Goal: Task Accomplishment & Management: Manage account settings

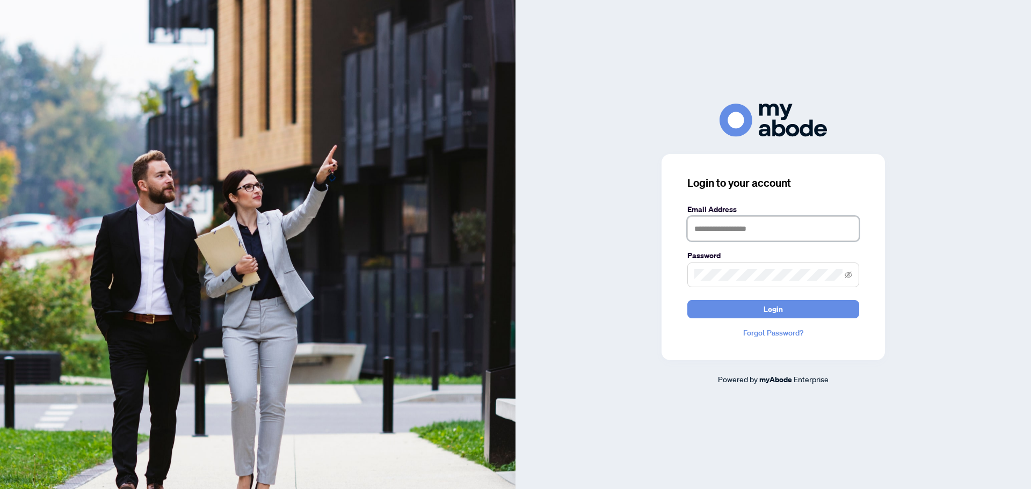
type input "**********"
click at [781, 303] on span "Login" at bounding box center [772, 309] width 19 height 17
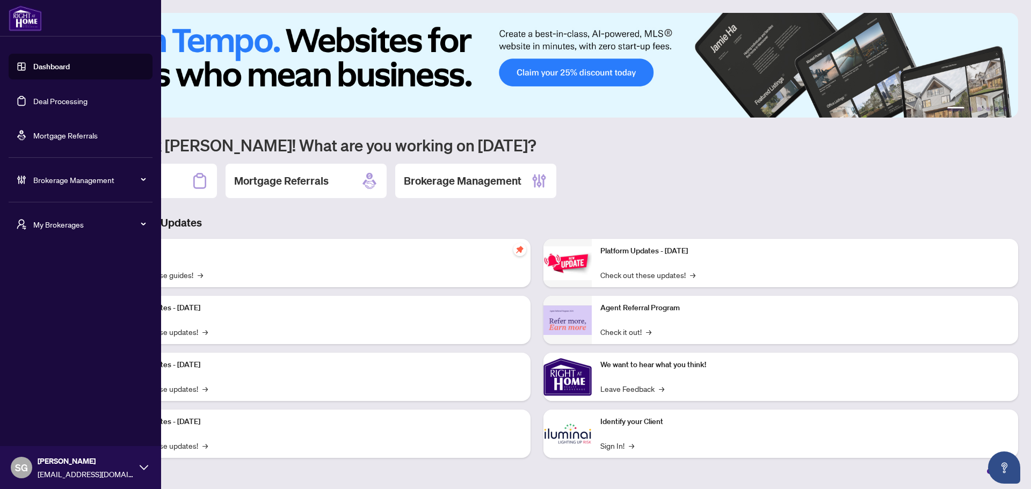
click at [60, 96] on link "Deal Processing" at bounding box center [60, 101] width 54 height 10
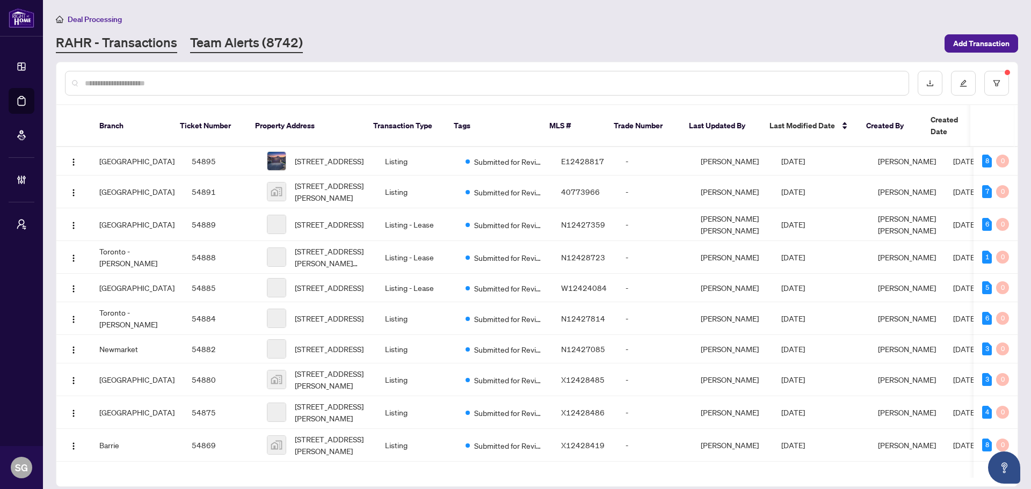
click at [228, 50] on link "Team Alerts (8742)" at bounding box center [246, 43] width 113 height 19
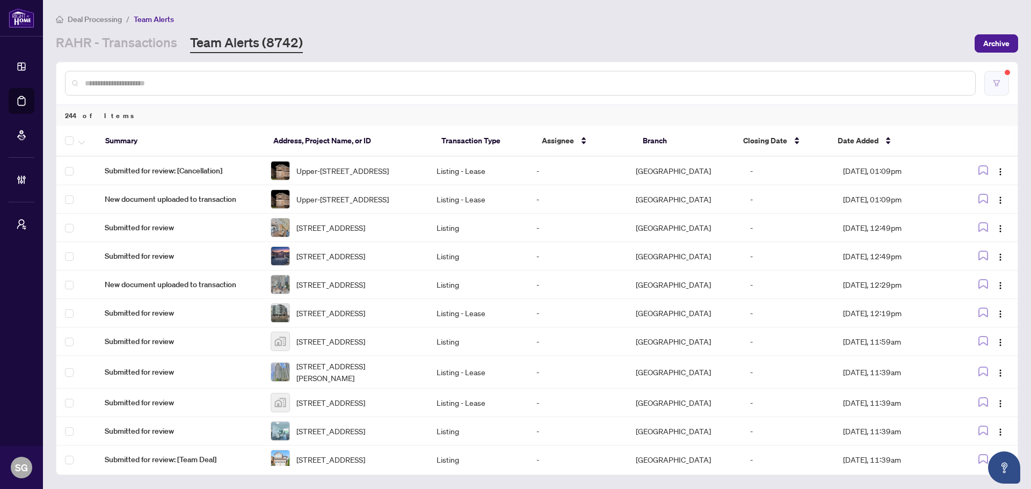
click at [1003, 80] on button "button" at bounding box center [996, 83] width 25 height 25
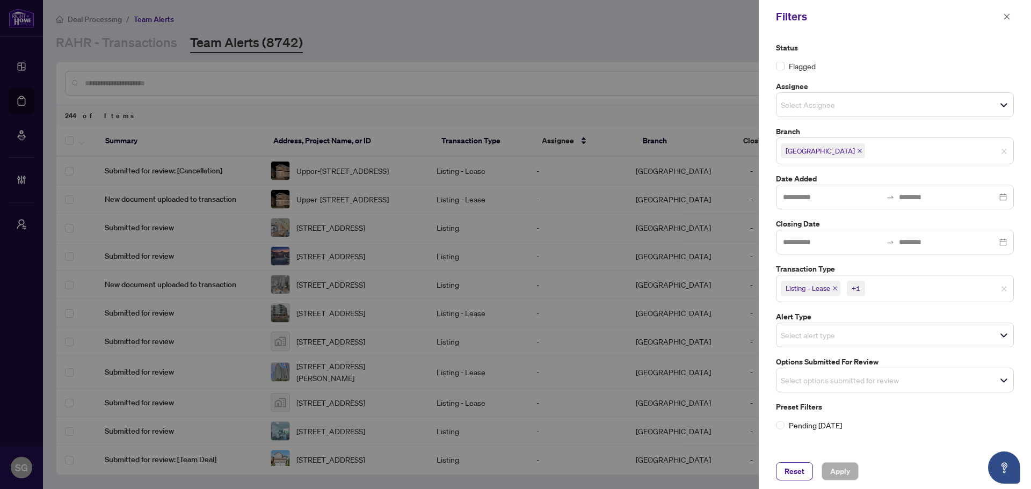
click at [857, 151] on icon "close" at bounding box center [859, 150] width 5 height 5
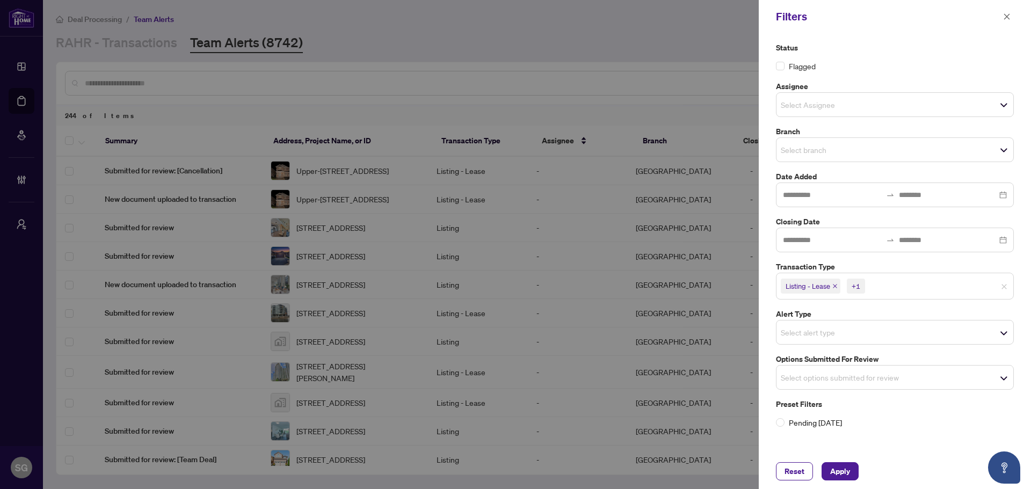
click at [828, 151] on input "search" at bounding box center [817, 149] width 75 height 13
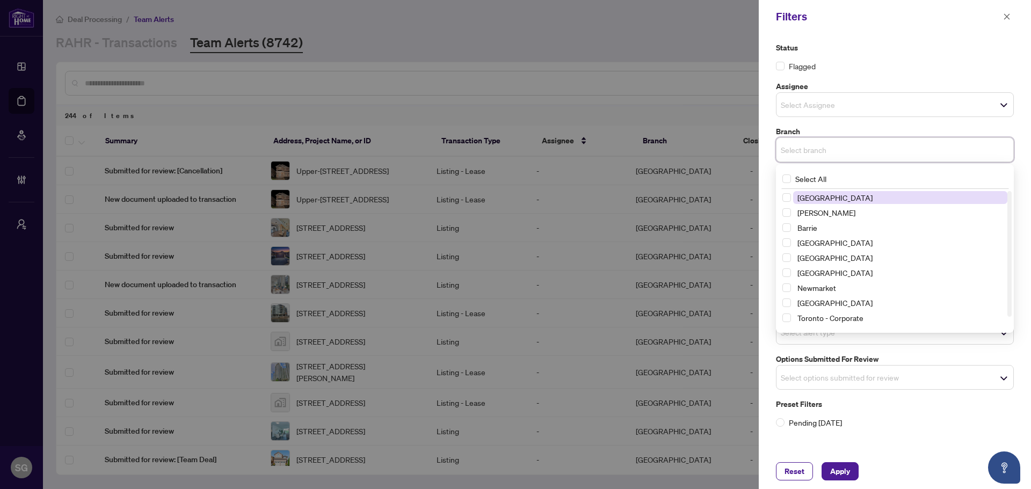
click at [828, 151] on input "search" at bounding box center [817, 149] width 75 height 13
click at [877, 49] on label "Status" at bounding box center [895, 48] width 238 height 12
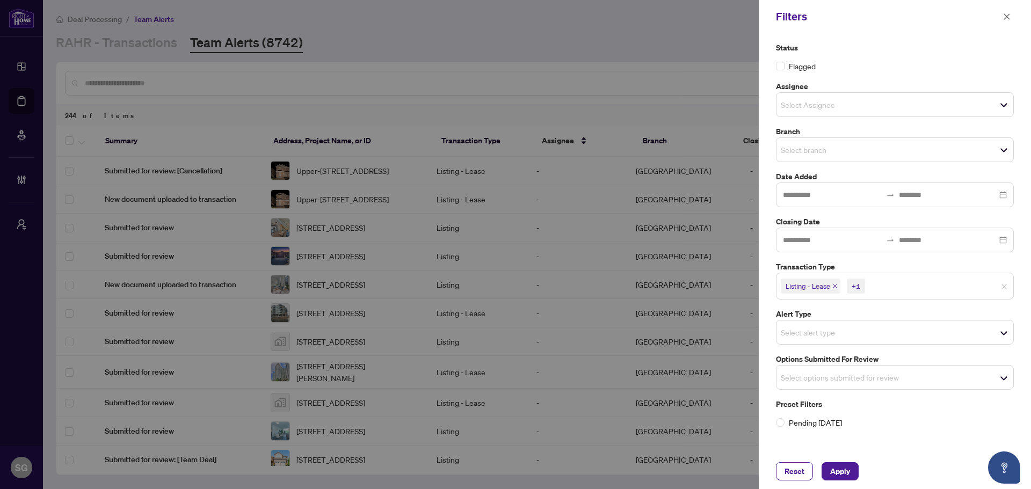
click at [844, 331] on input "search" at bounding box center [817, 332] width 75 height 13
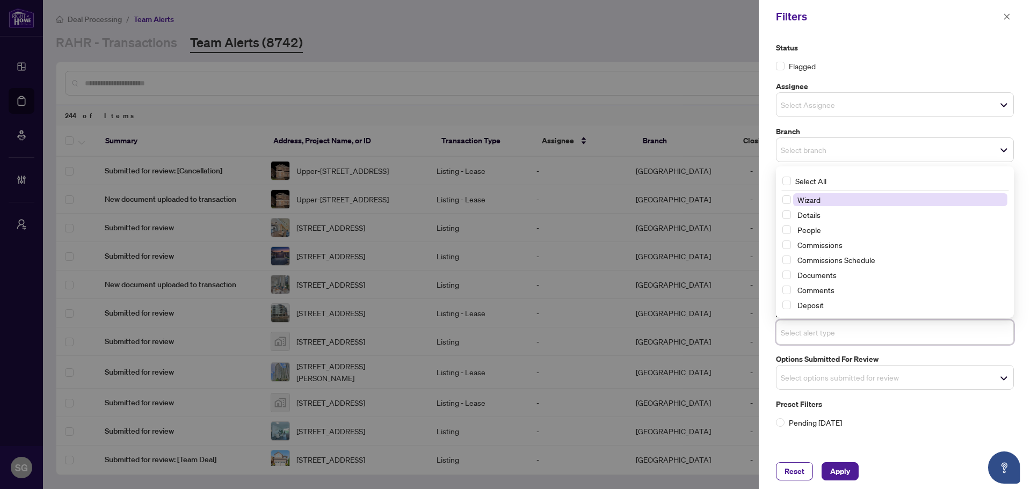
click at [844, 331] on input "search" at bounding box center [817, 332] width 75 height 13
click at [840, 471] on span "Apply" at bounding box center [840, 471] width 20 height 17
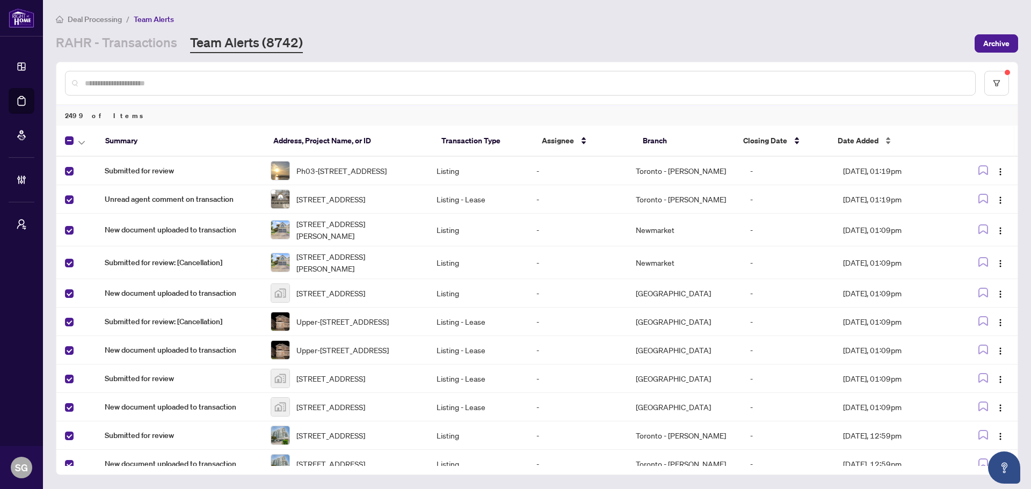
click at [881, 138] on div "Date Added" at bounding box center [889, 141] width 104 height 12
click at [996, 78] on button "button" at bounding box center [996, 83] width 25 height 25
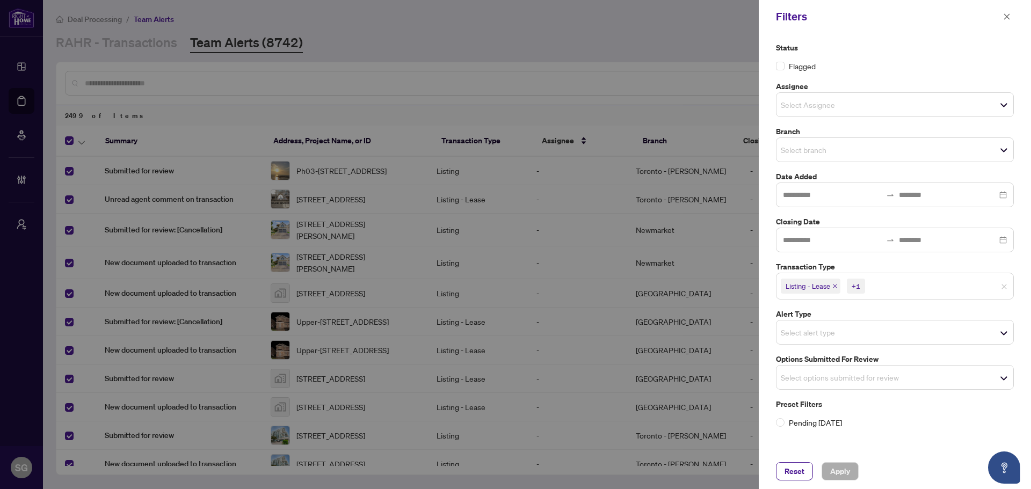
click at [807, 339] on input "search" at bounding box center [817, 332] width 75 height 13
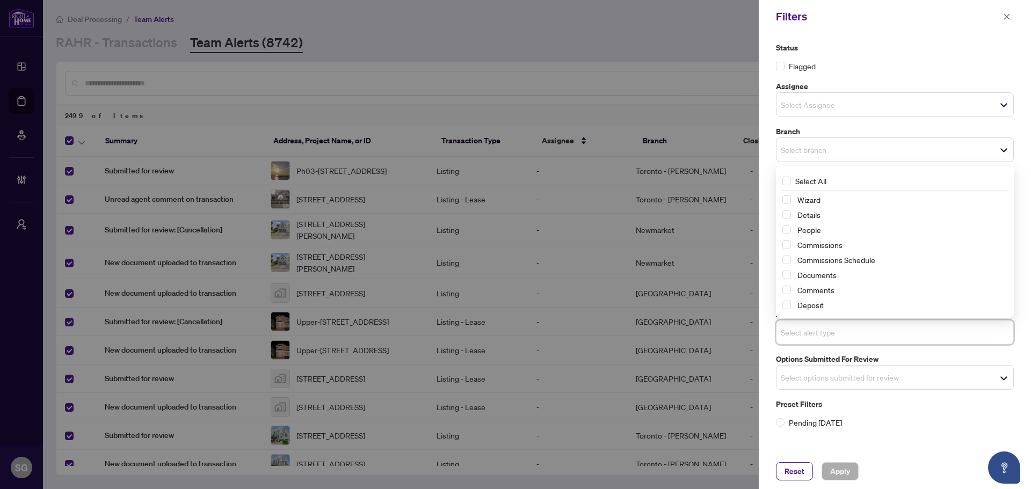
click at [865, 377] on span "Select options submitted for review" at bounding box center [894, 377] width 237 height 15
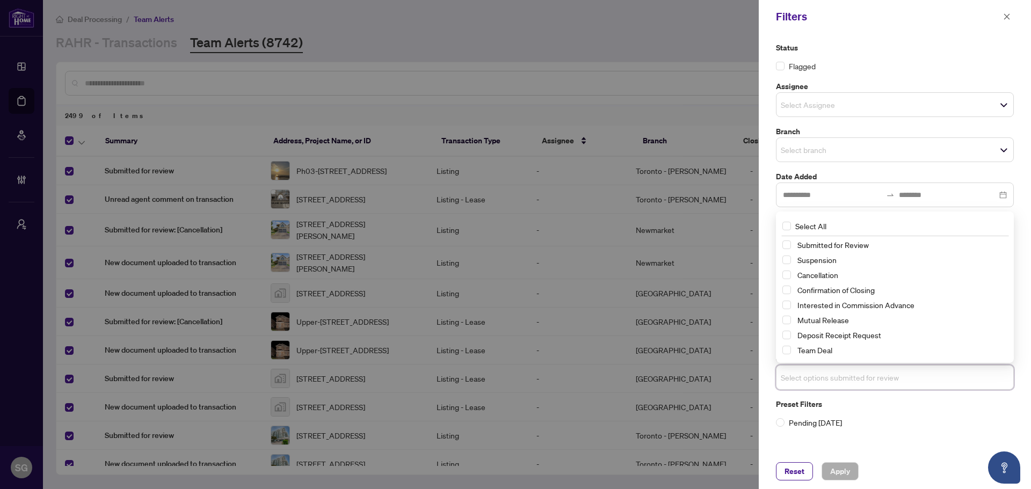
click at [658, 40] on div at bounding box center [515, 244] width 1031 height 489
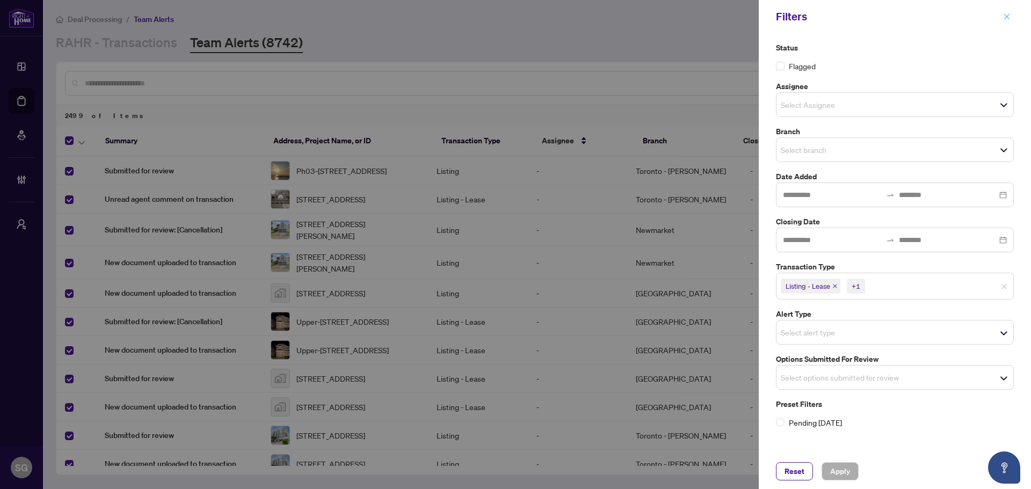
click at [1003, 19] on icon "close" at bounding box center [1007, 17] width 8 height 8
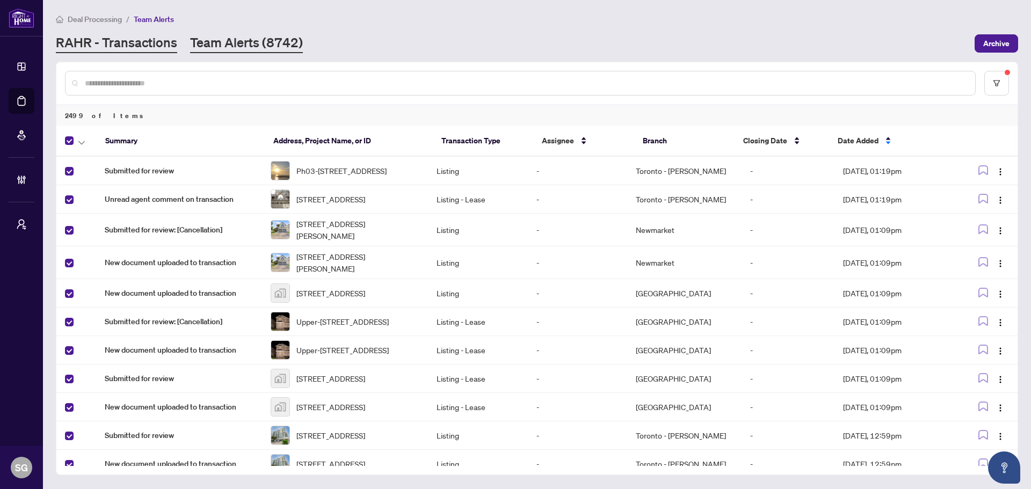
click at [116, 43] on link "RAHR - Transactions" at bounding box center [116, 43] width 121 height 19
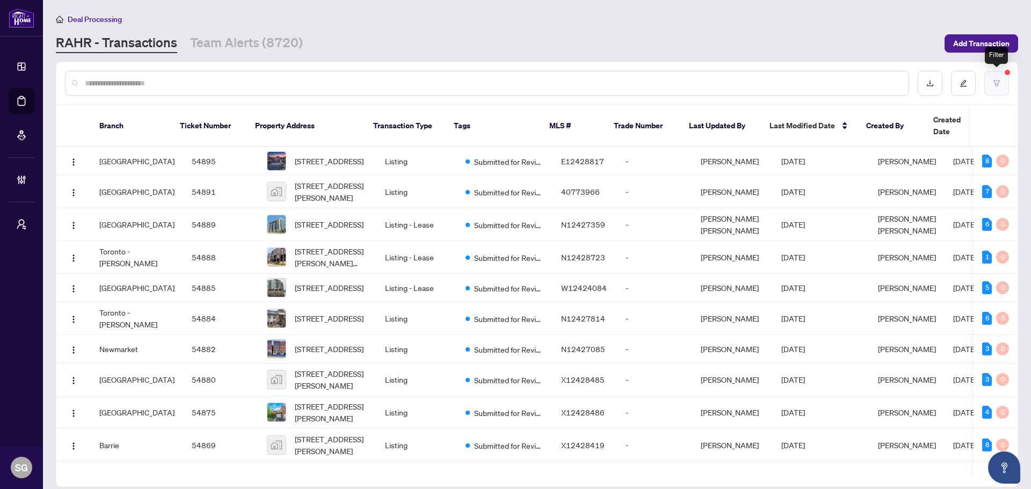
click at [995, 83] on icon "filter" at bounding box center [996, 83] width 8 height 8
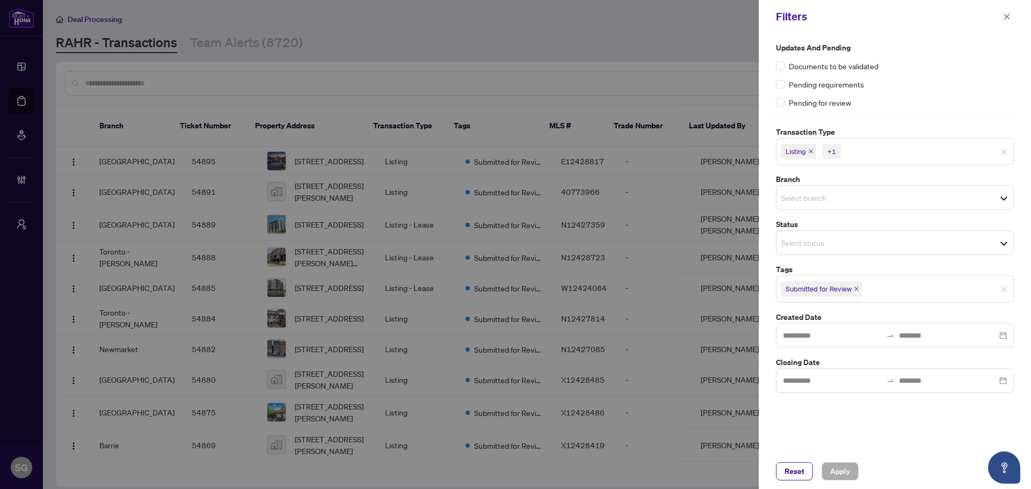
click at [856, 289] on icon "close" at bounding box center [856, 289] width 4 height 4
click at [856, 289] on input "search" at bounding box center [817, 287] width 75 height 13
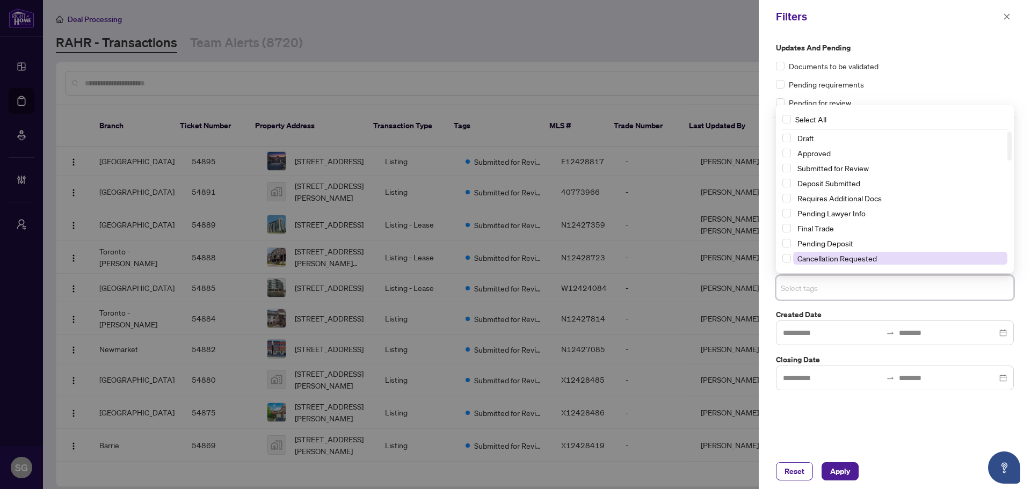
click at [834, 259] on span "Cancellation Requested" at bounding box center [836, 258] width 79 height 10
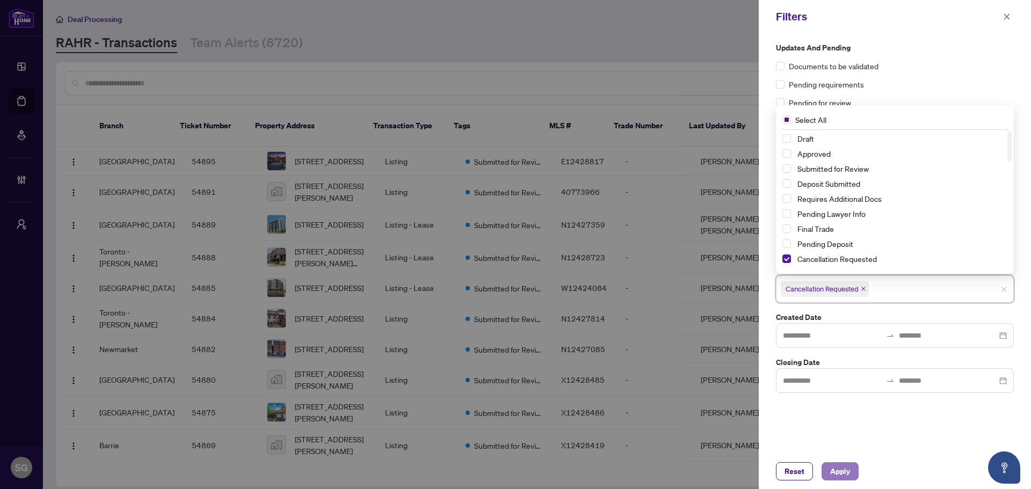
click at [844, 468] on span "Apply" at bounding box center [840, 471] width 20 height 17
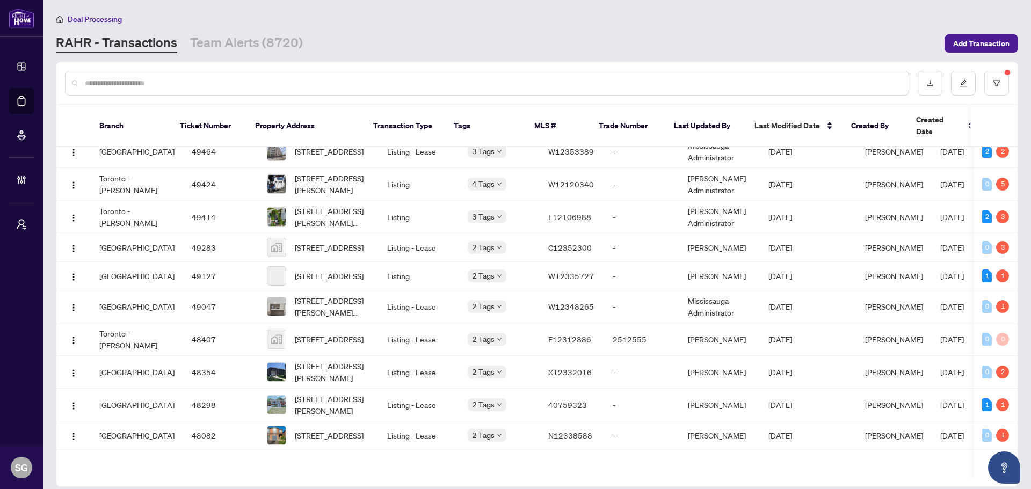
scroll to position [376, 0]
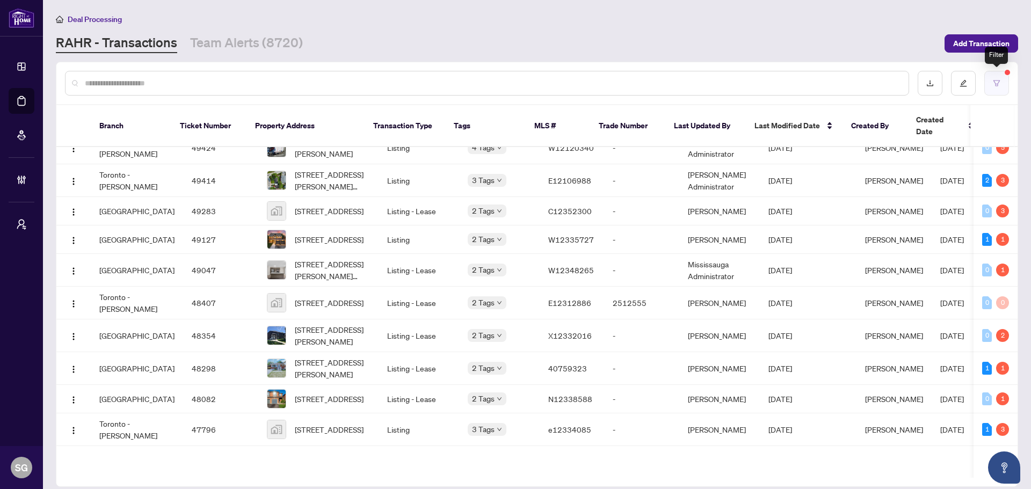
click at [988, 85] on button "button" at bounding box center [996, 83] width 25 height 25
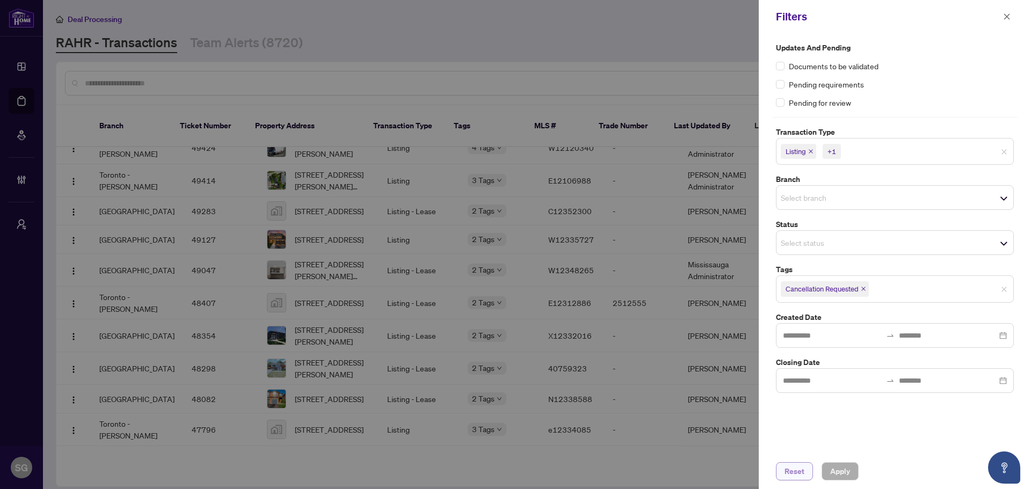
click at [797, 477] on span "Reset" at bounding box center [794, 471] width 20 height 17
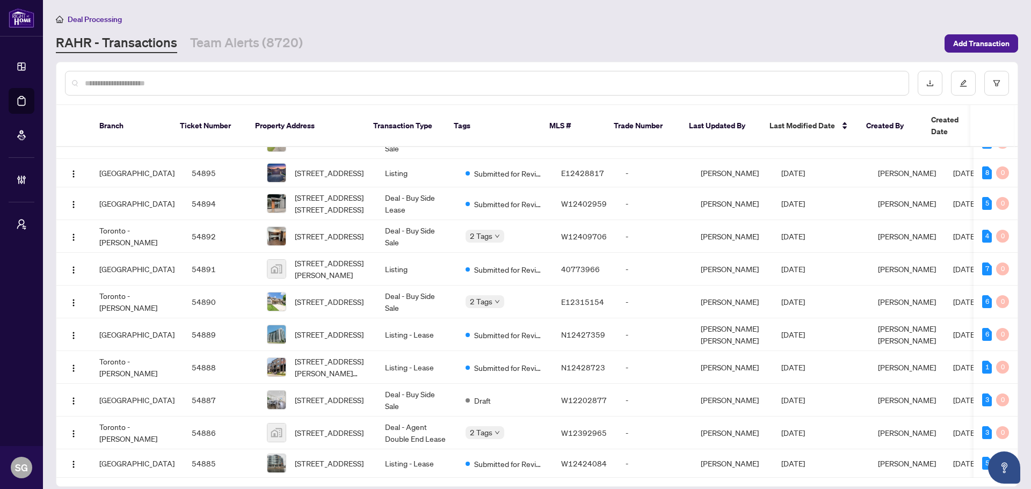
scroll to position [0, 0]
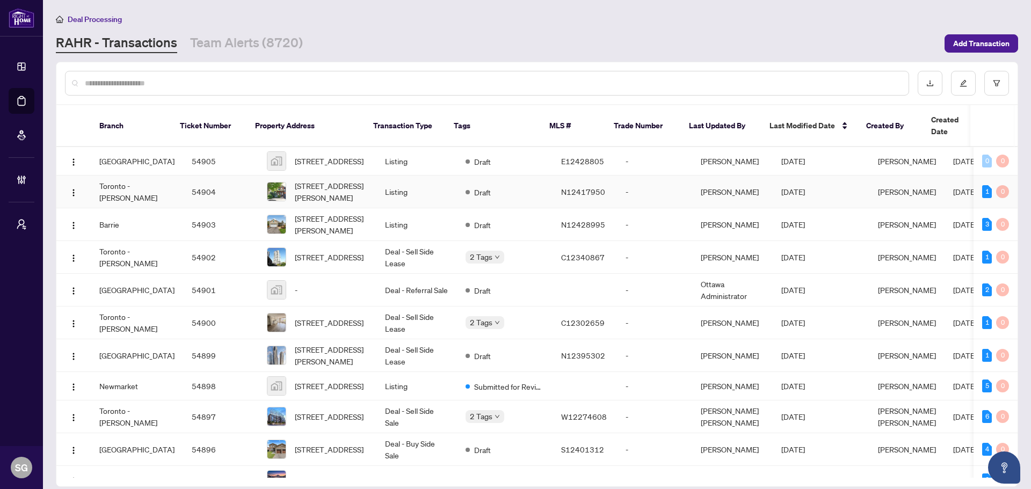
click at [138, 183] on td "Toronto - Don Mills" at bounding box center [137, 192] width 92 height 33
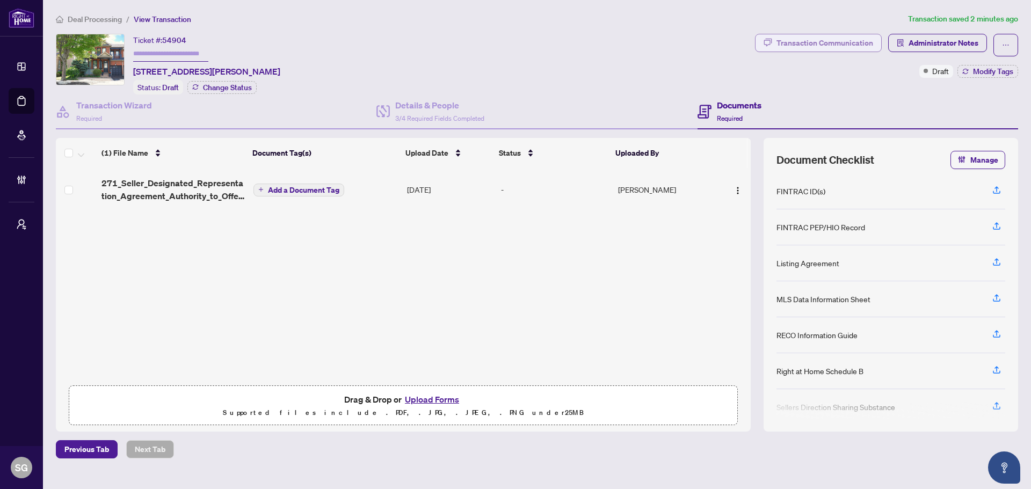
click at [807, 34] on div "Transaction Communication" at bounding box center [824, 42] width 97 height 17
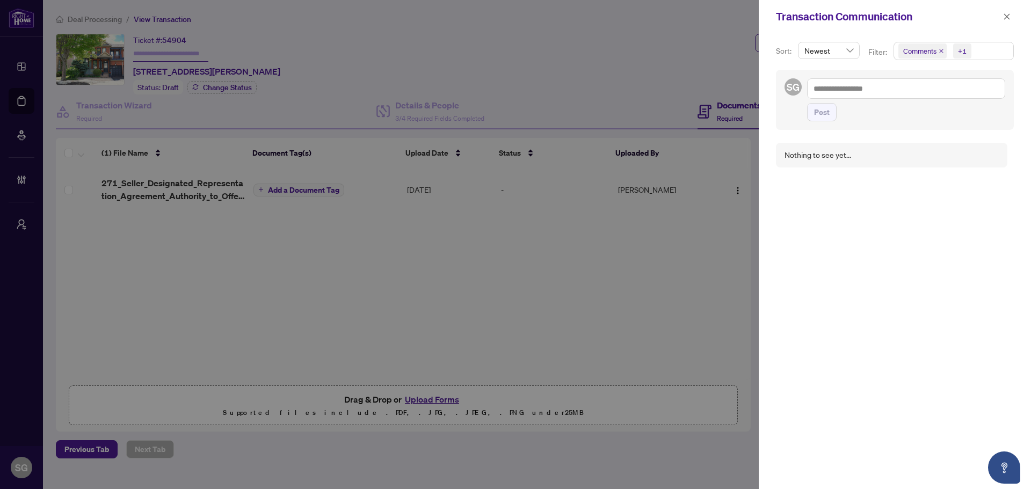
click at [983, 53] on span "Comments +1" at bounding box center [953, 50] width 119 height 17
click at [936, 128] on span "Activity History" at bounding box center [940, 126] width 51 height 10
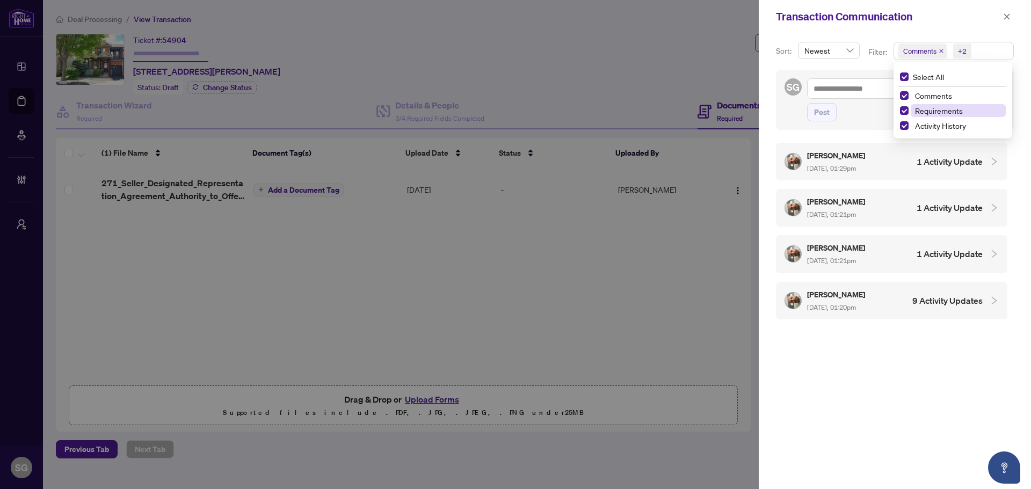
click at [910, 110] on span "Requirements" at bounding box center [957, 110] width 95 height 13
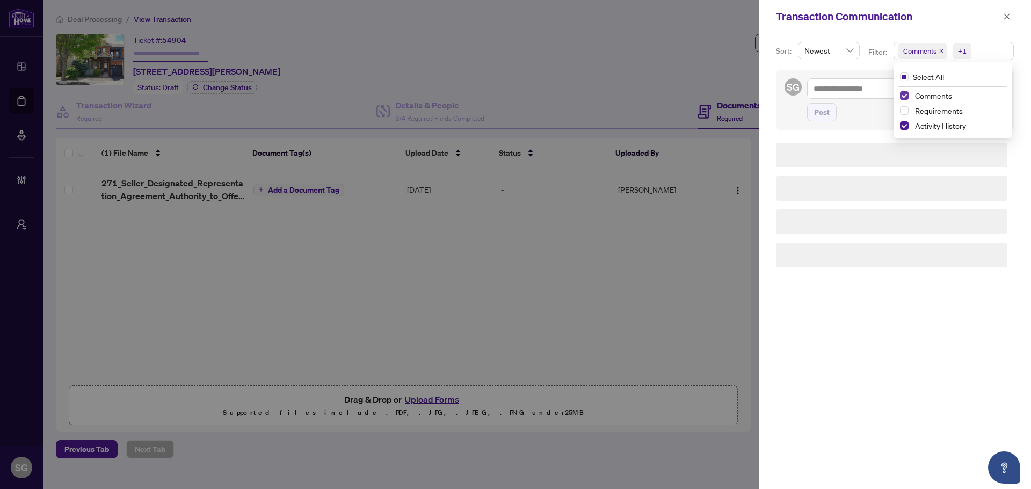
click at [903, 93] on span "Select Comments" at bounding box center [904, 95] width 9 height 9
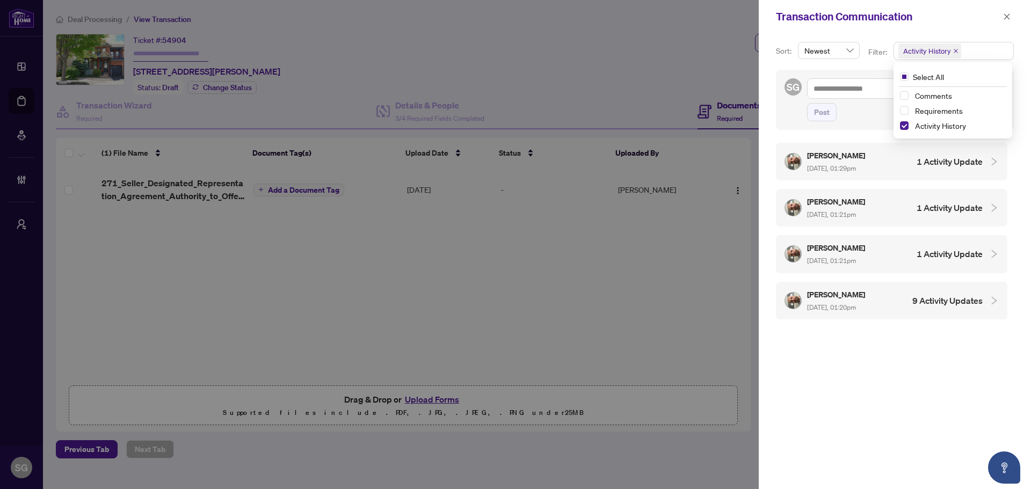
click at [878, 121] on div "Post" at bounding box center [906, 112] width 198 height 18
click at [977, 296] on h4 "9 Activity Updates" at bounding box center [947, 300] width 70 height 13
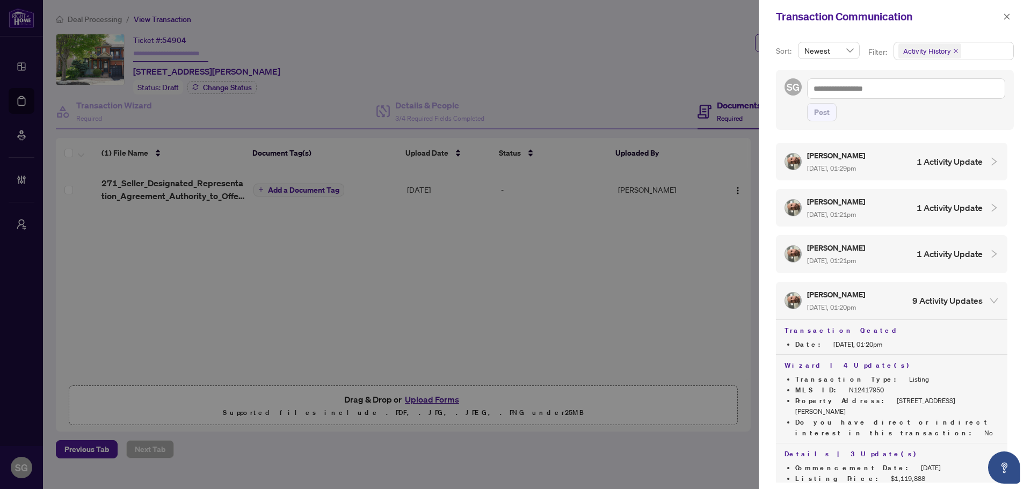
click at [970, 263] on div "Reza Akbari Sep/26/2025, 01:21pm 1 Activity Update" at bounding box center [883, 254] width 198 height 25
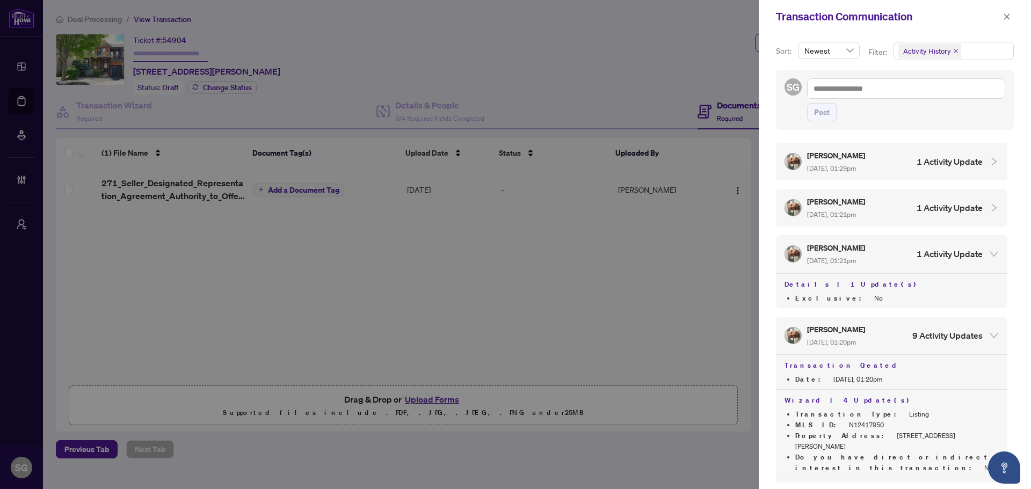
click at [957, 210] on h4 "1 Activity Update" at bounding box center [949, 207] width 66 height 13
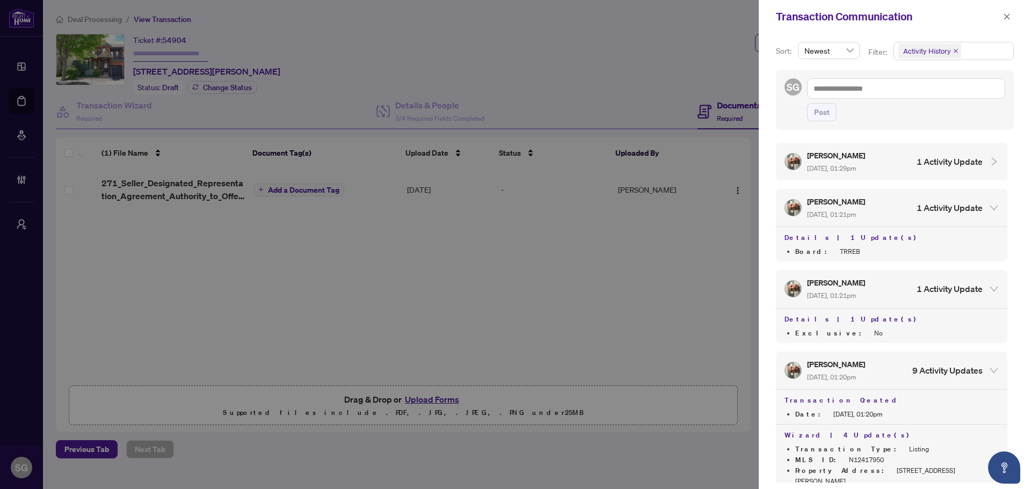
click at [952, 176] on div "Reza Akbari Sep/26/2025, 01:29pm 1 Activity Update" at bounding box center [891, 162] width 231 height 38
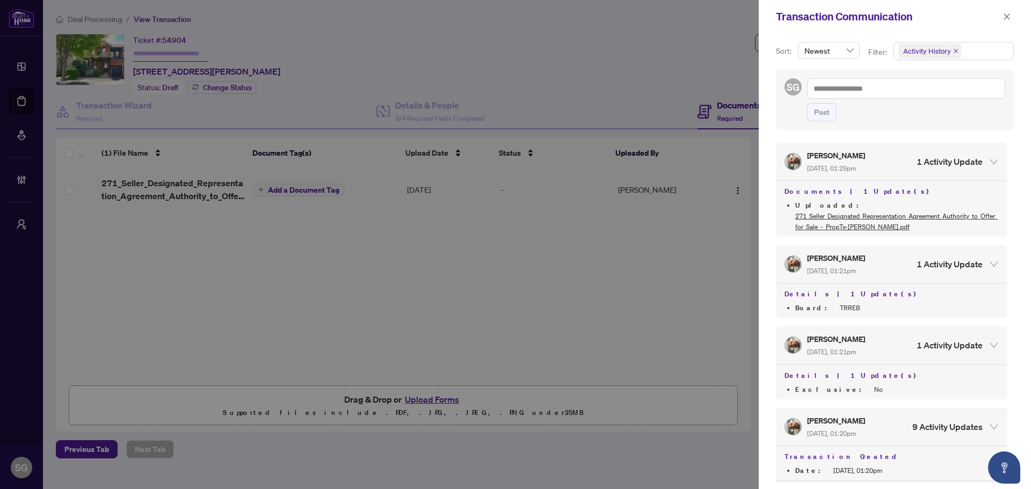
click at [405, 335] on div at bounding box center [515, 244] width 1031 height 489
click at [365, 311] on div at bounding box center [515, 244] width 1031 height 489
click at [1008, 12] on span "button" at bounding box center [1007, 16] width 8 height 17
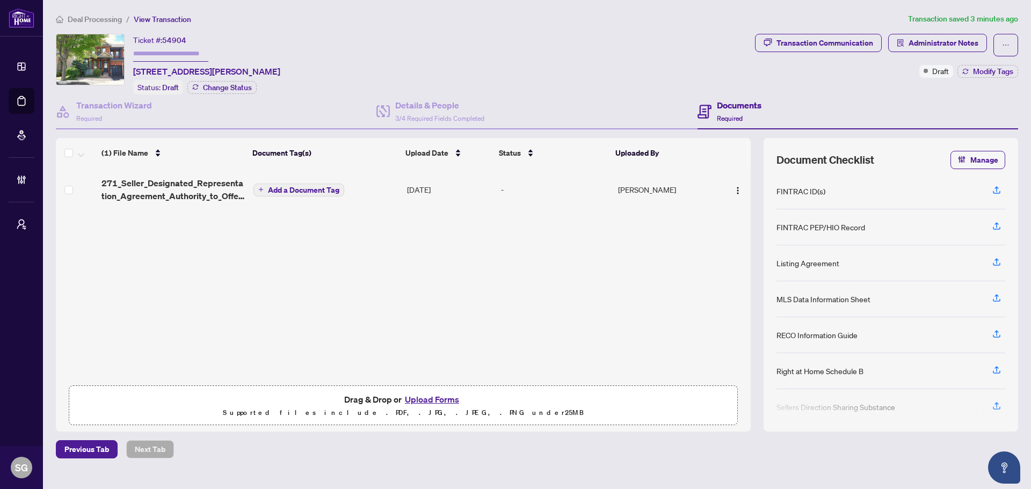
click at [288, 284] on div "271_Seller_Designated_Representation_Agreement_Authority_to_Offer_for_Sale_-_Pr…" at bounding box center [403, 274] width 695 height 212
